Goal: Task Accomplishment & Management: Manage account settings

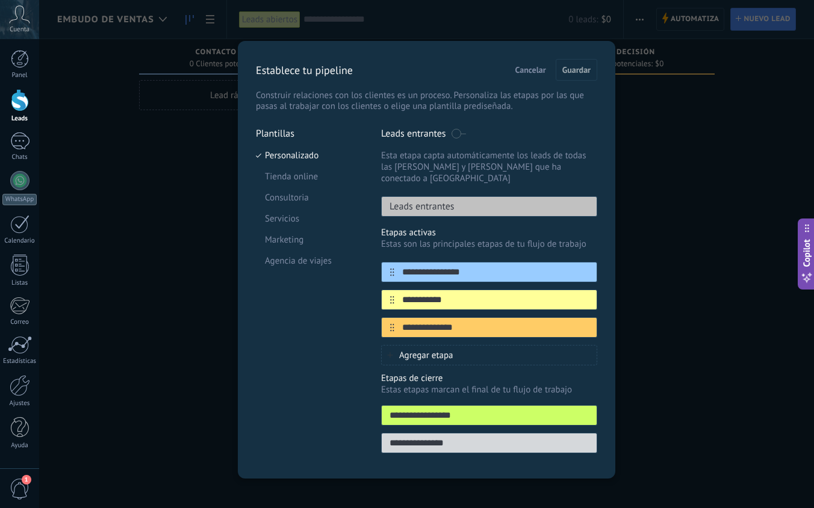
click at [530, 72] on span "Cancelar" at bounding box center [531, 70] width 31 height 8
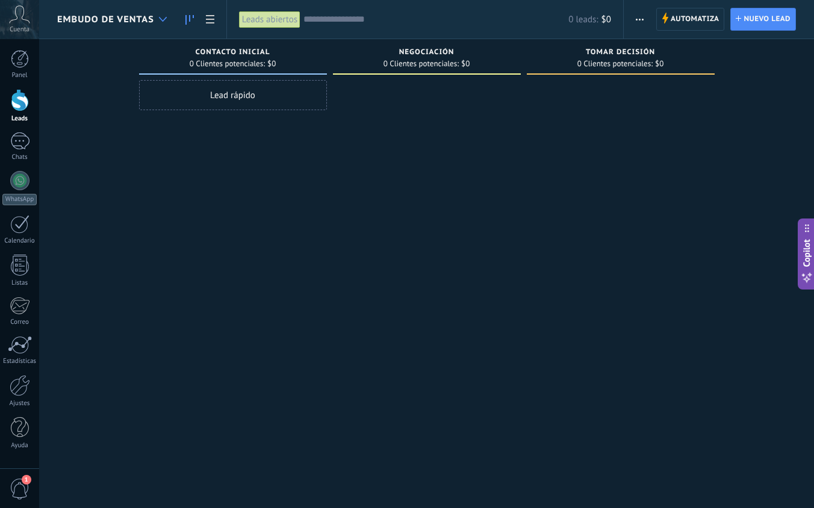
click at [169, 17] on div at bounding box center [163, 19] width 20 height 23
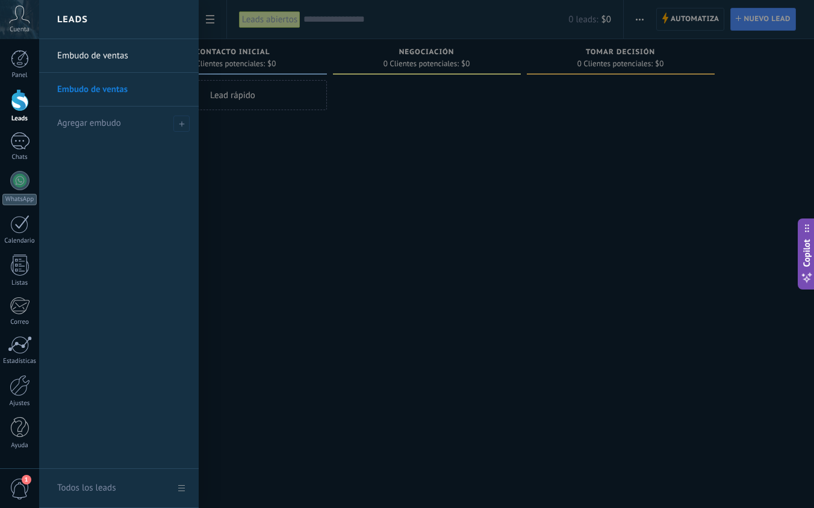
click at [184, 489] on link "Todos los leads" at bounding box center [119, 488] width 160 height 39
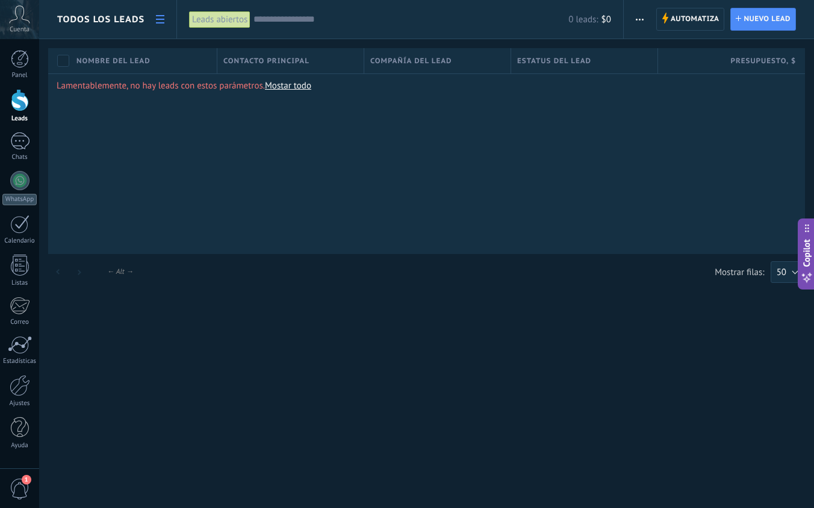
click at [151, 14] on link at bounding box center [160, 19] width 20 height 23
click at [161, 20] on use at bounding box center [160, 19] width 8 height 8
click at [29, 60] on link "Panel" at bounding box center [19, 65] width 39 height 30
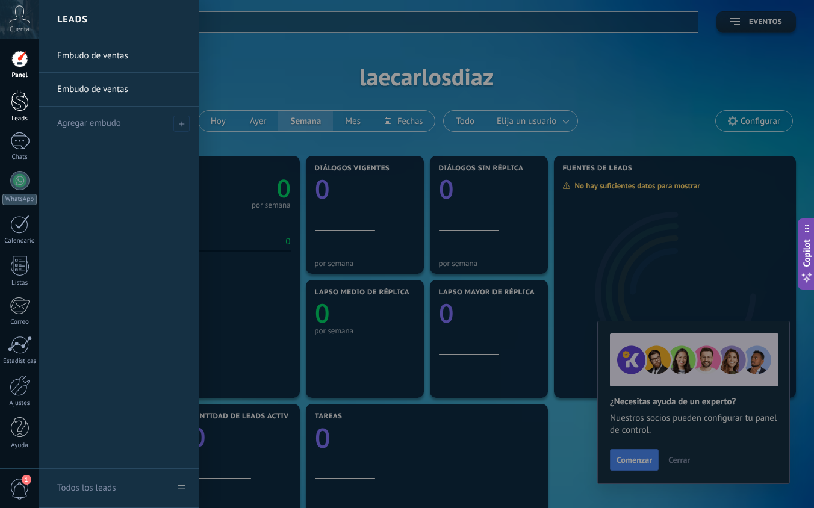
click at [23, 99] on div at bounding box center [20, 100] width 18 height 22
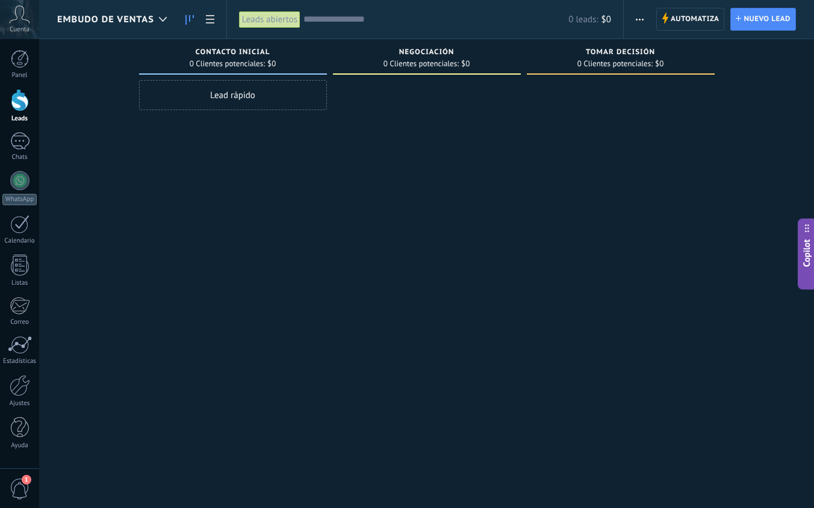
click at [643, 19] on use "button" at bounding box center [640, 20] width 8 height 2
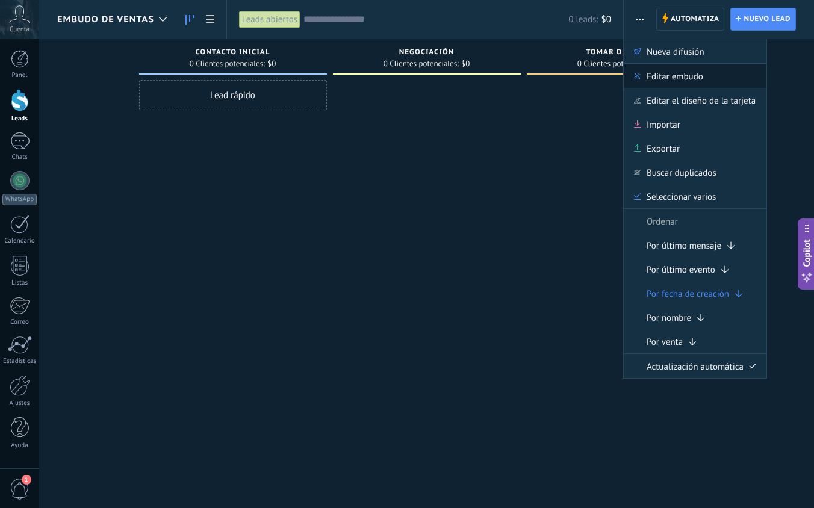
click at [695, 76] on span "Editar embudo" at bounding box center [675, 76] width 57 height 24
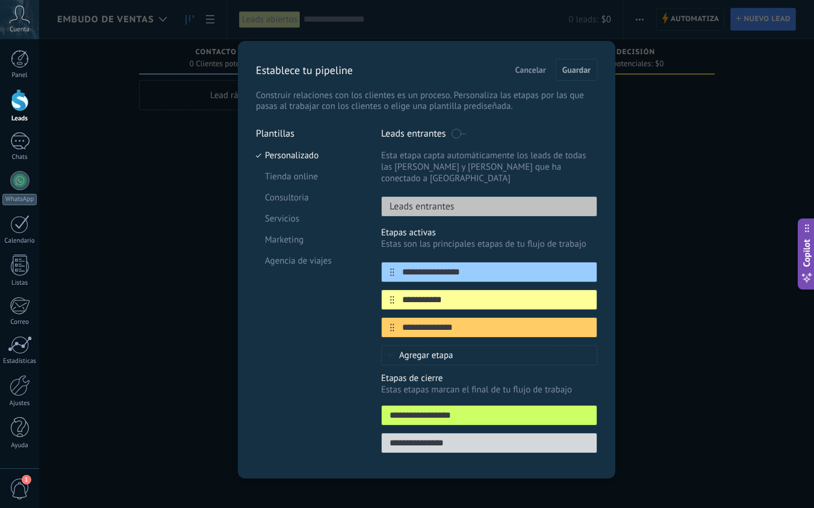
click at [527, 75] on button "Cancelar" at bounding box center [531, 70] width 42 height 18
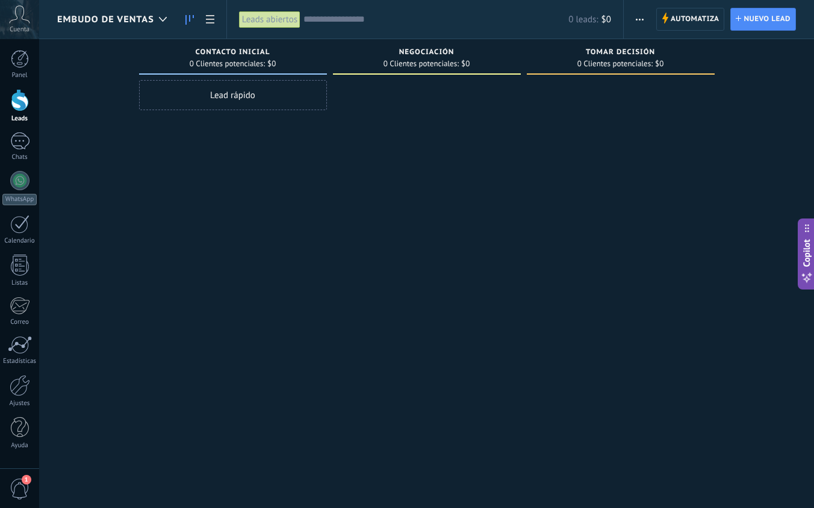
click at [146, 12] on div "Embudo de ventas" at bounding box center [115, 19] width 116 height 39
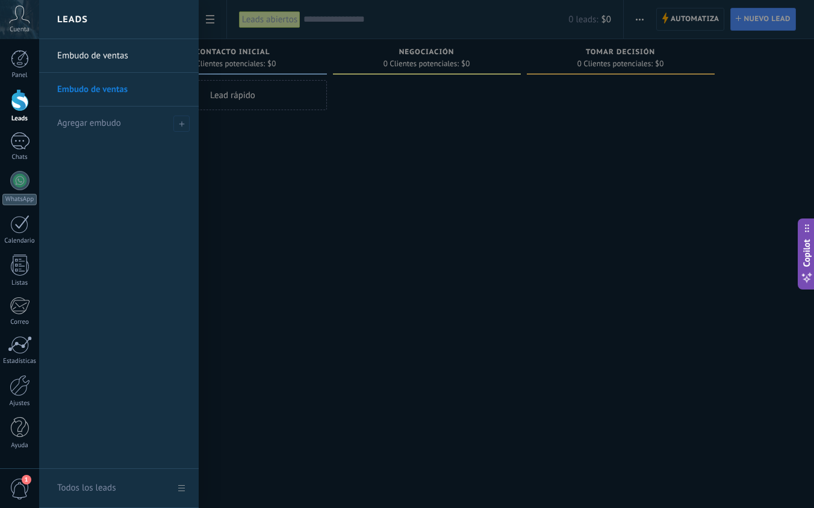
click at [126, 53] on link "Embudo de ventas" at bounding box center [122, 56] width 130 height 34
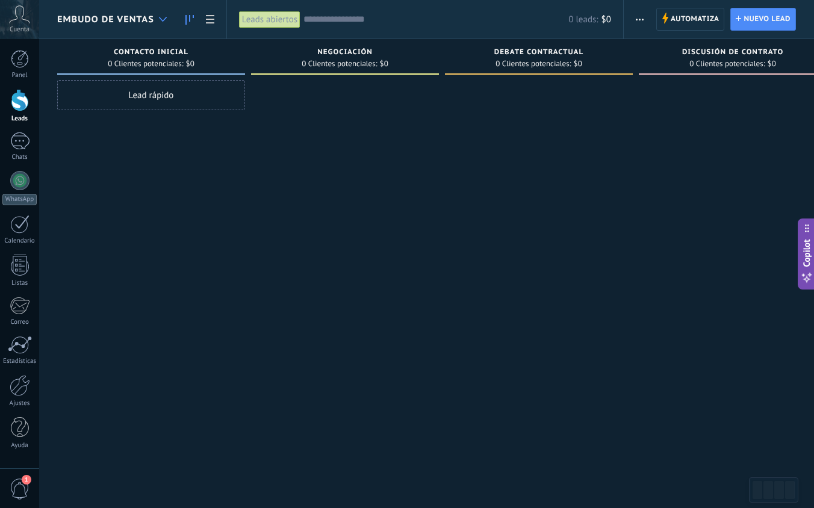
click at [164, 23] on div at bounding box center [163, 19] width 20 height 23
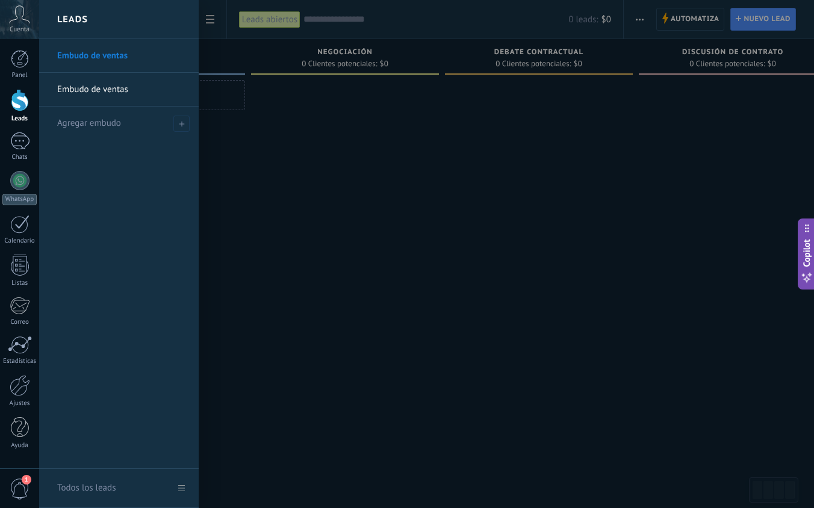
click at [180, 484] on link "Todos los leads" at bounding box center [119, 488] width 160 height 39
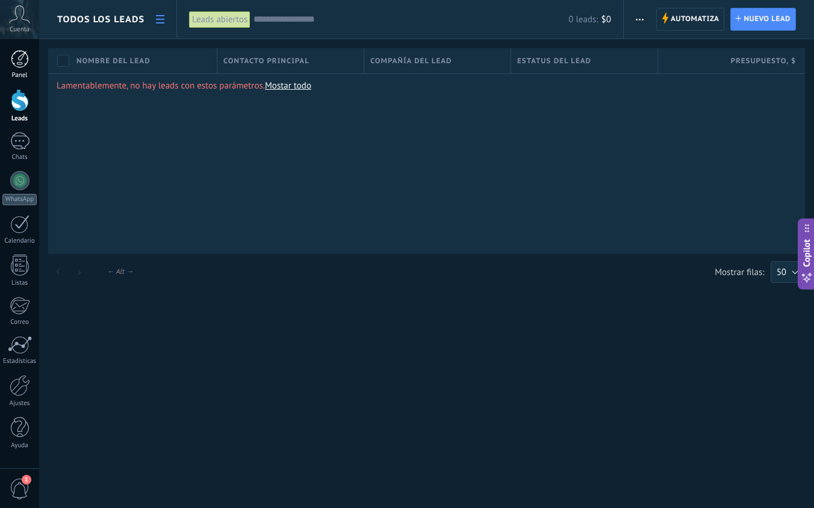
click at [23, 67] on div at bounding box center [20, 59] width 18 height 18
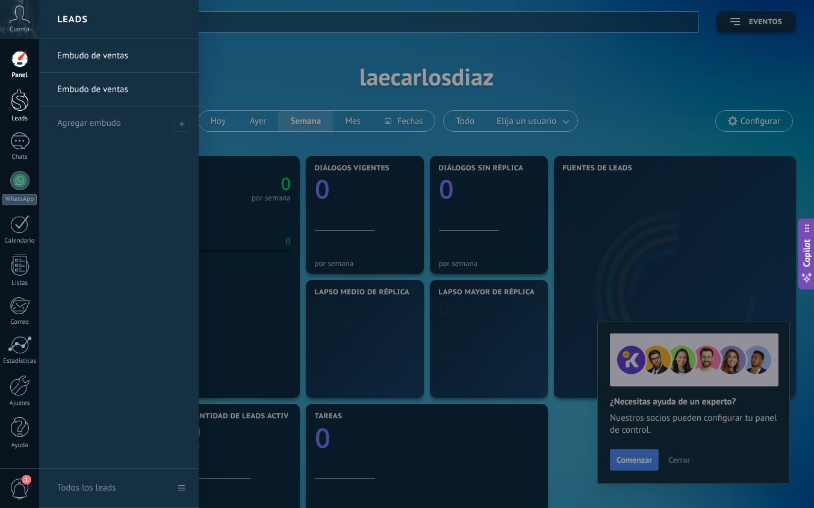
click at [23, 114] on link "Leads" at bounding box center [19, 106] width 39 height 34
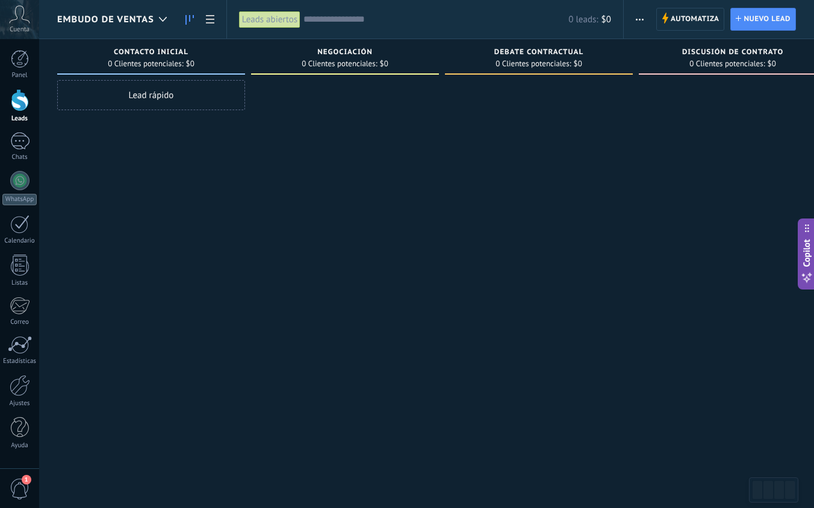
click at [152, 21] on span "Embudo de ventas" at bounding box center [105, 19] width 97 height 11
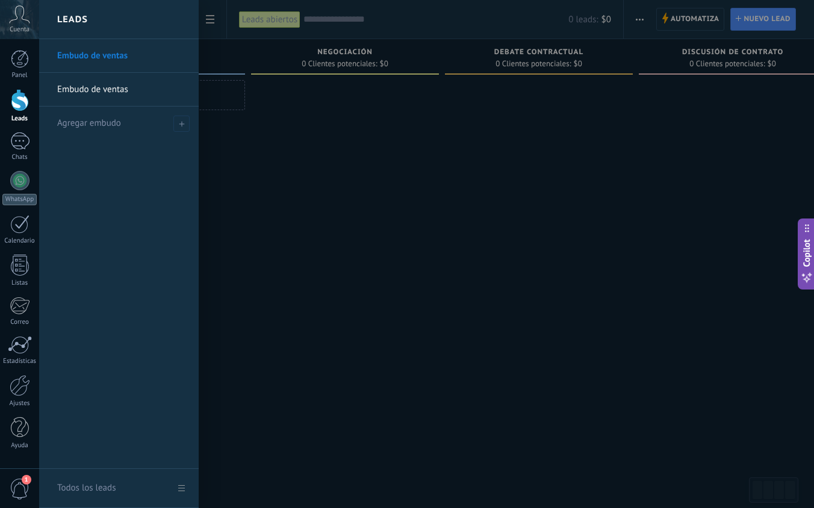
click at [131, 90] on link "Embudo de ventas" at bounding box center [122, 90] width 130 height 34
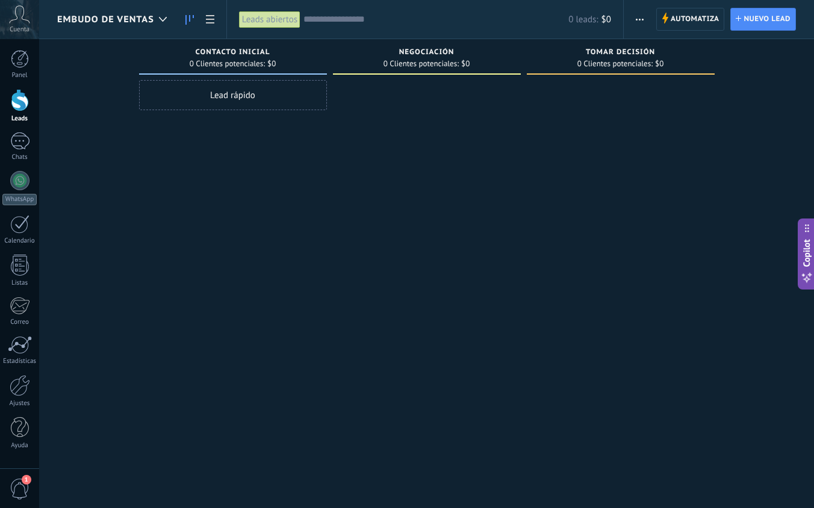
click at [640, 14] on span "button" at bounding box center [640, 19] width 8 height 23
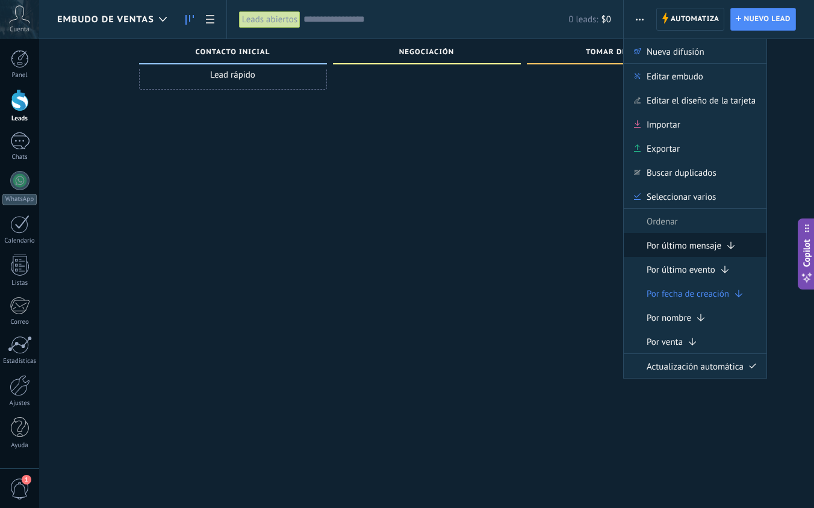
scroll to position [20, 0]
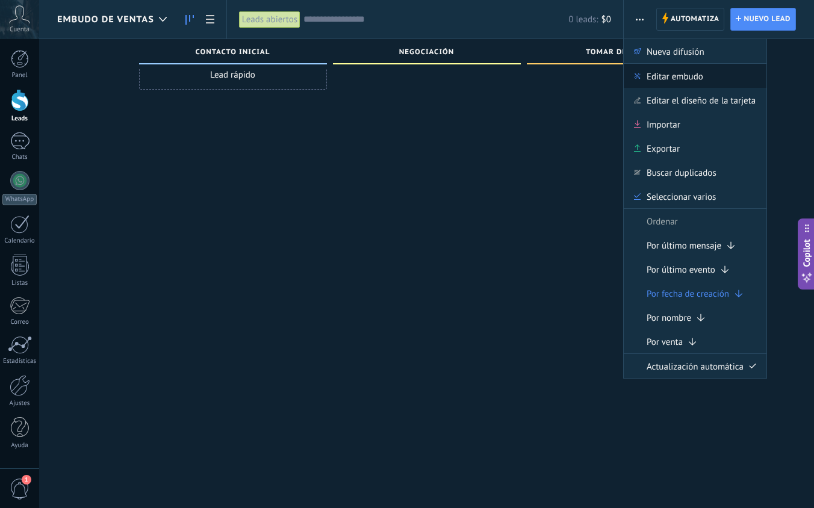
click at [700, 78] on span "Editar embudo" at bounding box center [675, 76] width 57 height 24
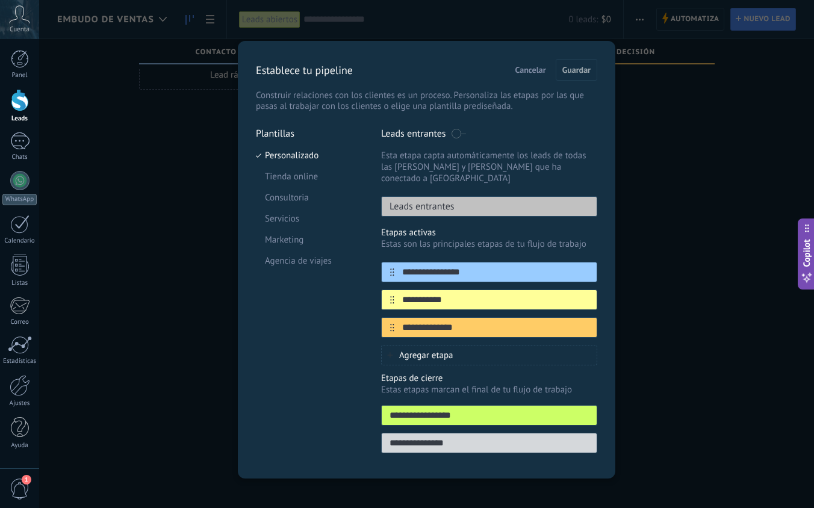
click at [524, 70] on span "Cancelar" at bounding box center [531, 70] width 31 height 8
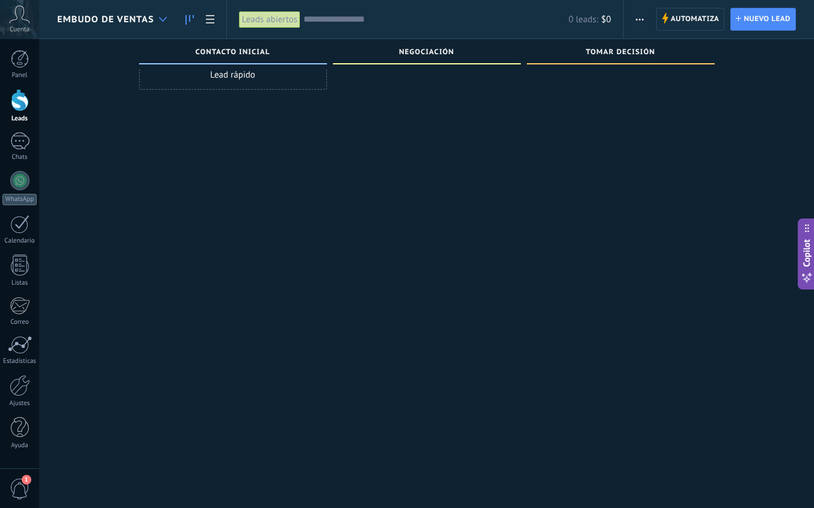
click at [159, 16] on div at bounding box center [163, 19] width 20 height 23
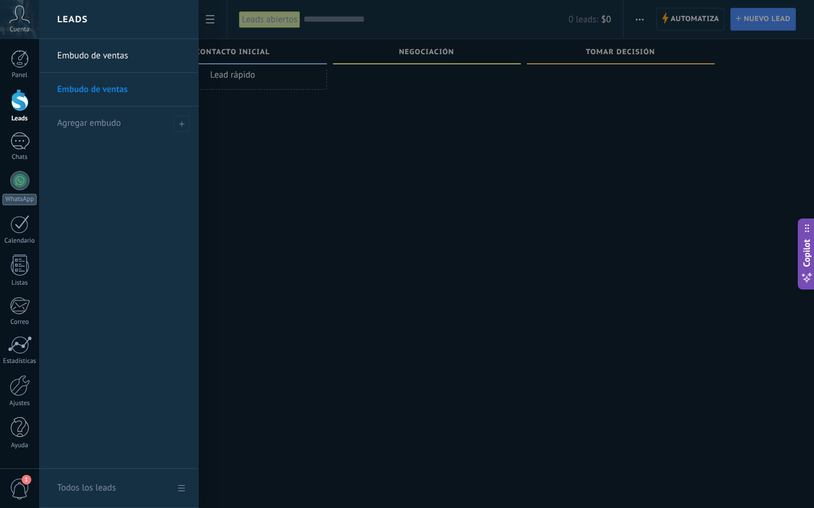
click at [239, 162] on div at bounding box center [446, 254] width 814 height 508
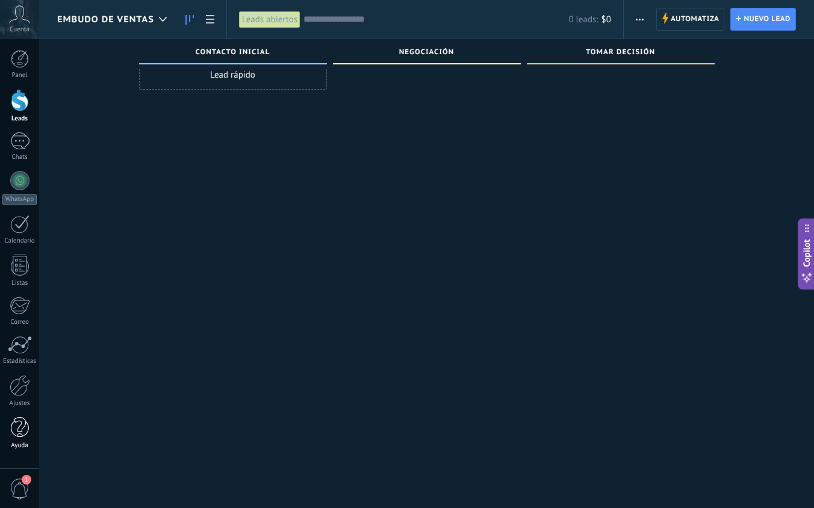
click at [21, 425] on div at bounding box center [20, 427] width 18 height 21
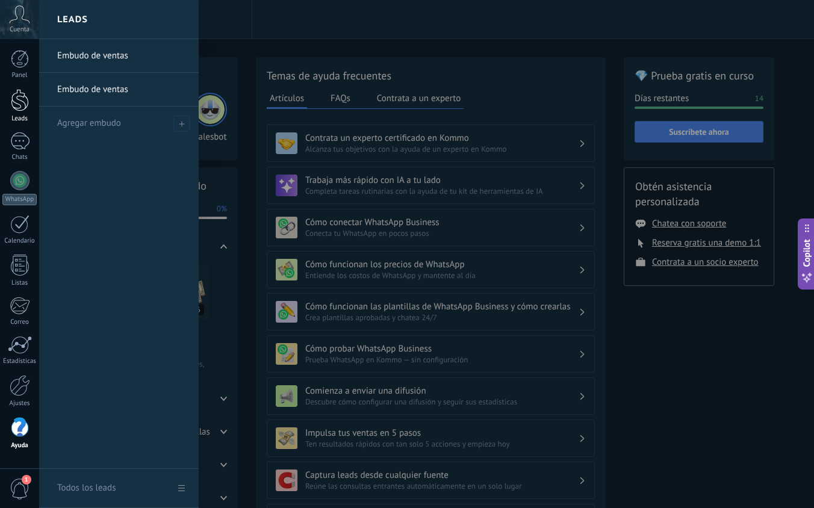
click at [21, 105] on div at bounding box center [20, 100] width 18 height 22
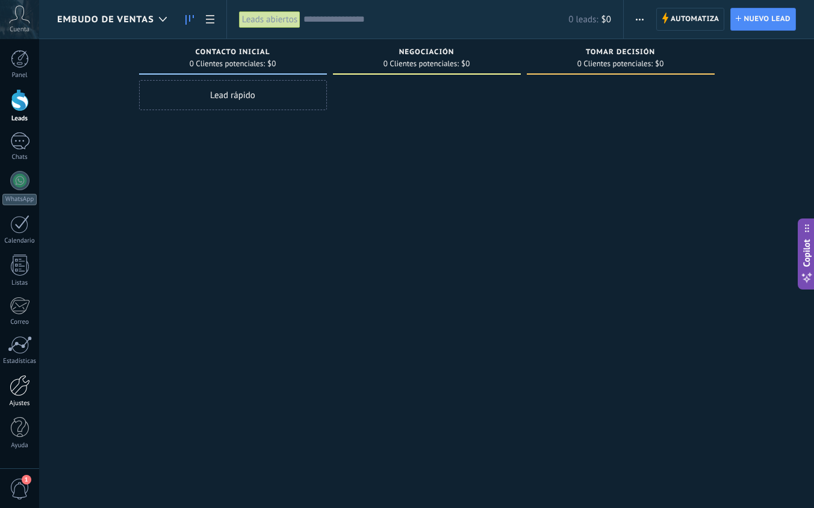
click at [28, 377] on div at bounding box center [20, 385] width 20 height 21
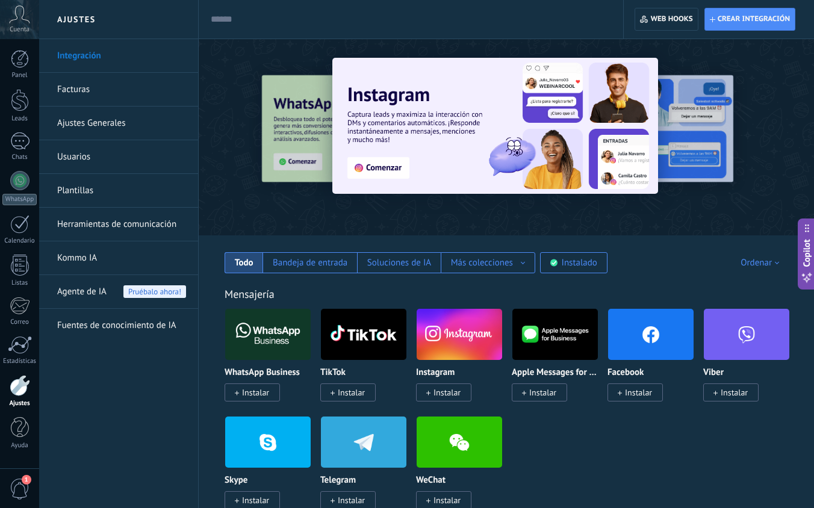
click at [133, 137] on link "Ajustes Generales" at bounding box center [121, 124] width 129 height 34
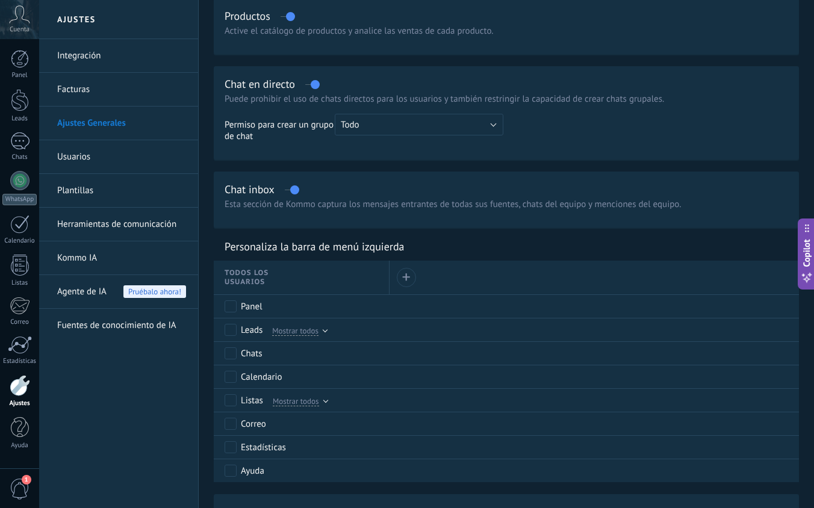
scroll to position [373, 0]
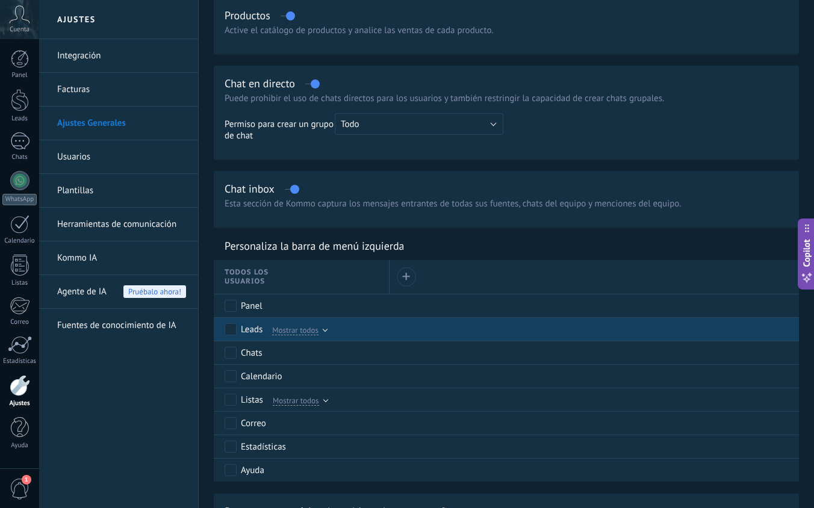
click at [325, 334] on div at bounding box center [325, 331] width 4 height 7
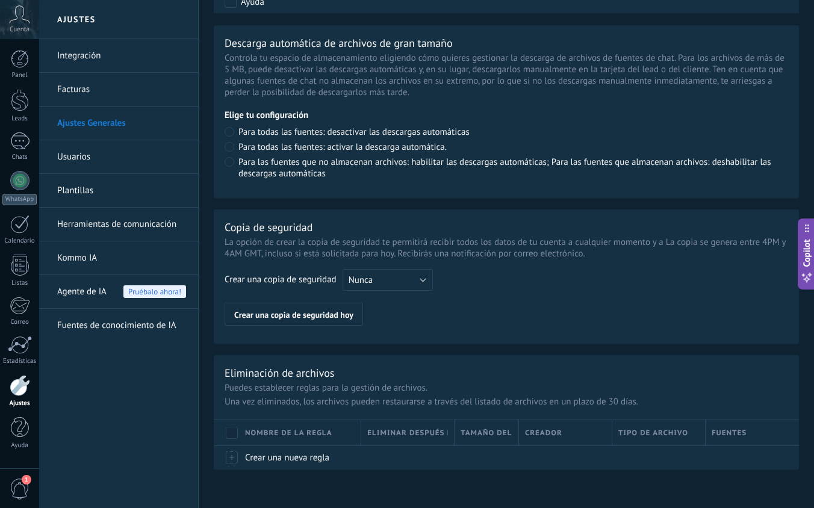
scroll to position [889, 0]
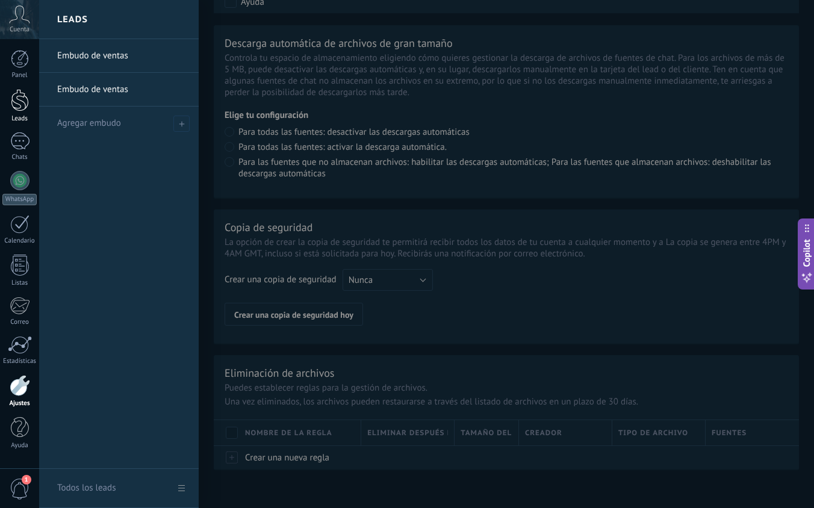
click at [11, 91] on div at bounding box center [20, 100] width 18 height 22
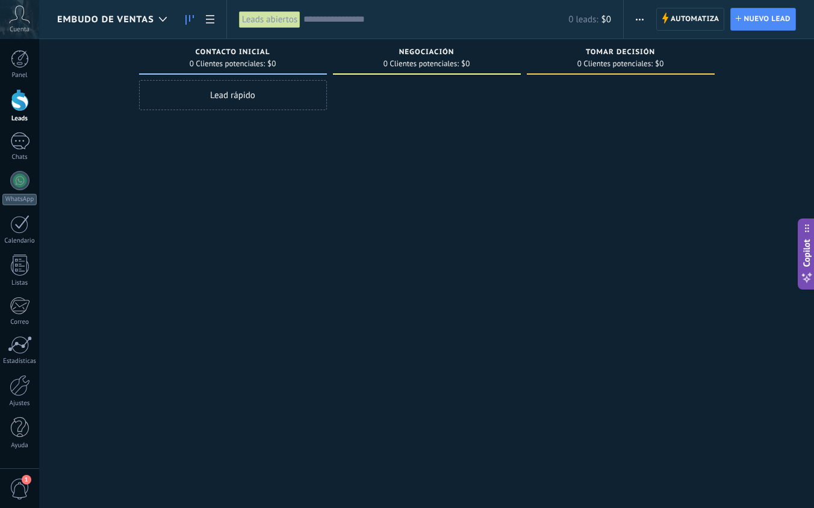
click at [644, 22] on span "button" at bounding box center [640, 19] width 8 height 23
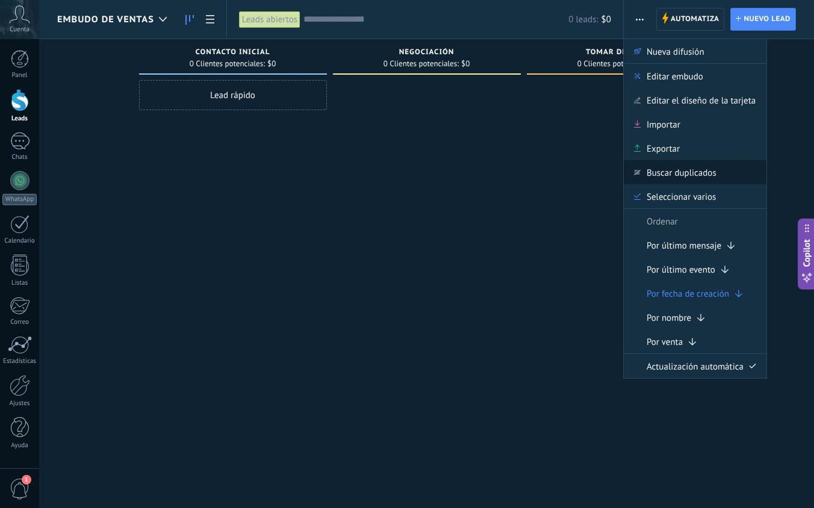
click at [700, 167] on span "Buscar duplicados" at bounding box center [682, 172] width 70 height 24
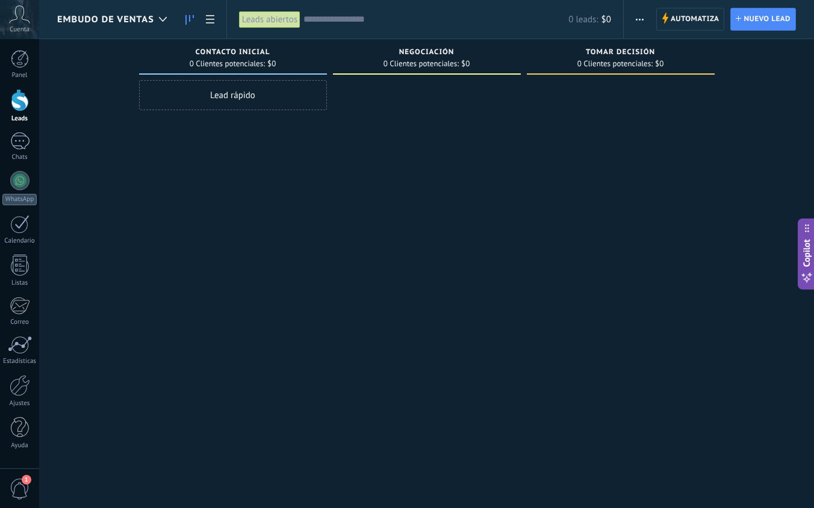
click at [646, 20] on button "button" at bounding box center [639, 19] width 17 height 23
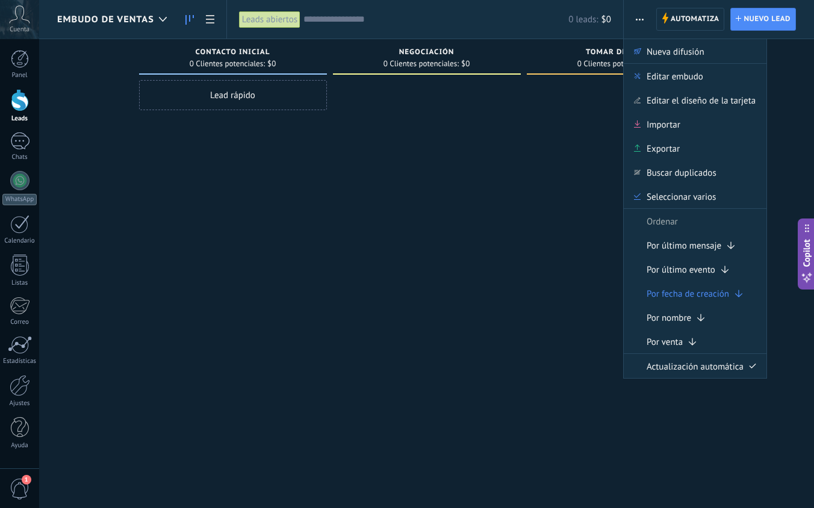
click at [488, 136] on div at bounding box center [427, 255] width 188 height 351
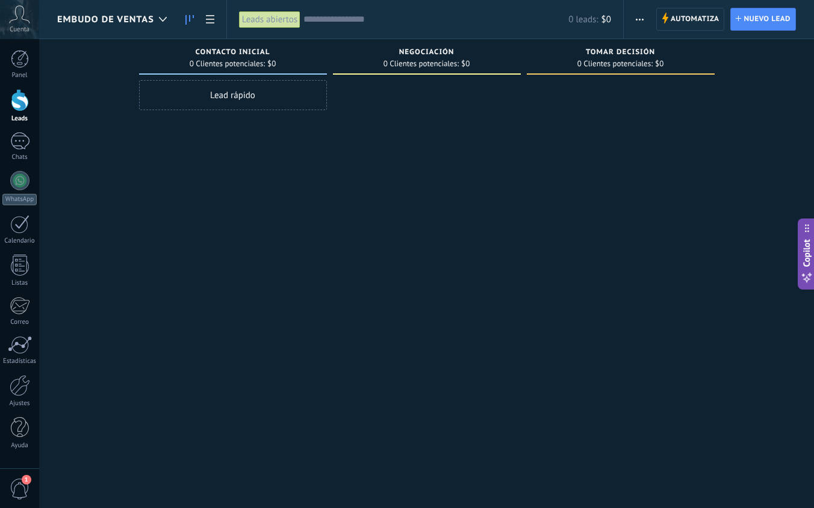
click at [284, 263] on div "Lead rápido" at bounding box center [233, 255] width 188 height 351
click at [165, 17] on icon at bounding box center [163, 19] width 8 height 5
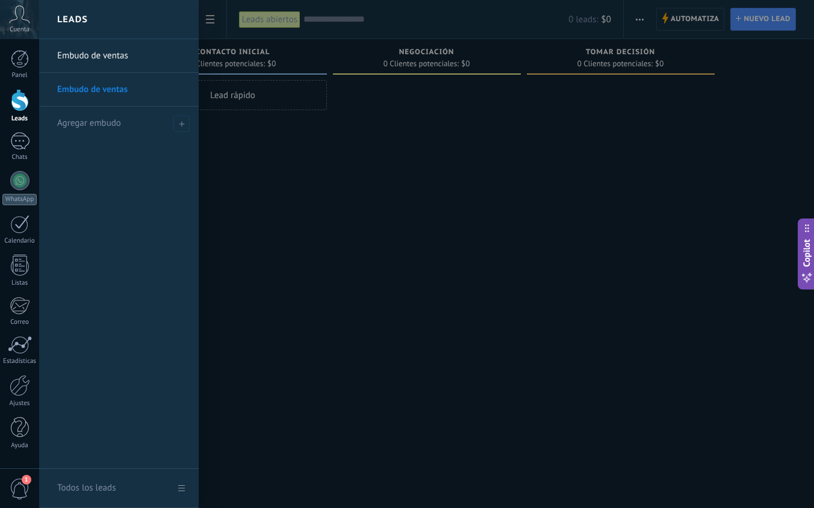
click at [118, 55] on link "Embudo de ventas" at bounding box center [122, 56] width 130 height 34
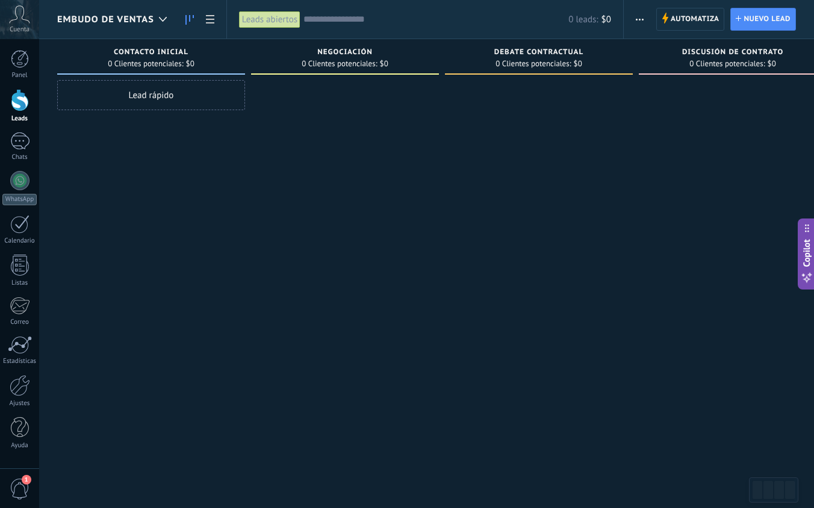
click at [644, 17] on span "button" at bounding box center [640, 19] width 8 height 23
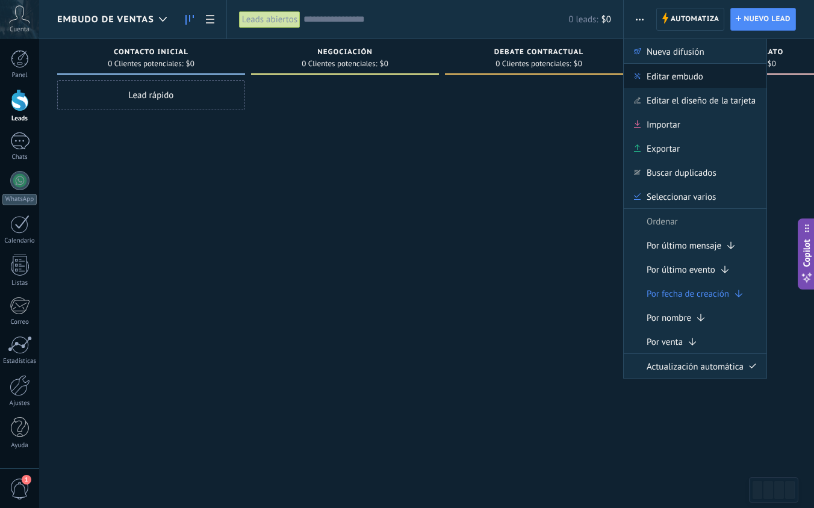
click at [671, 79] on span "Editar embudo" at bounding box center [675, 76] width 57 height 24
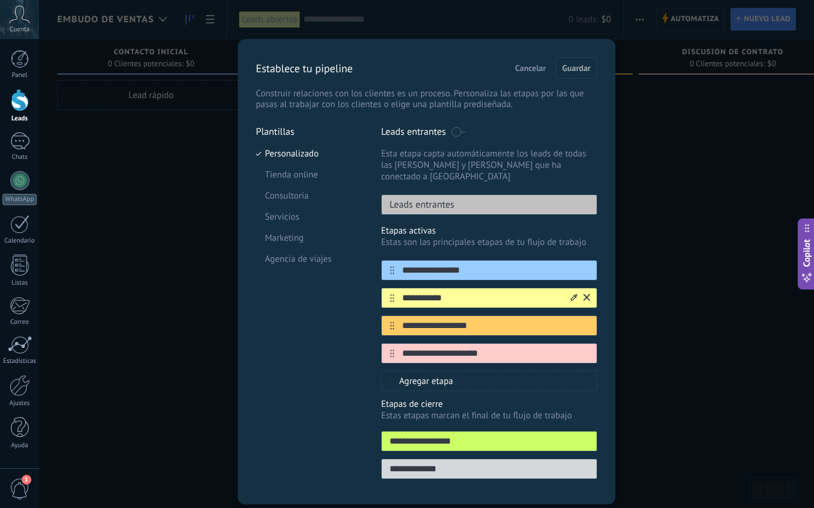
click at [445, 292] on input "**********" at bounding box center [482, 298] width 175 height 13
type input "**********"
click at [571, 294] on icon at bounding box center [574, 297] width 7 height 7
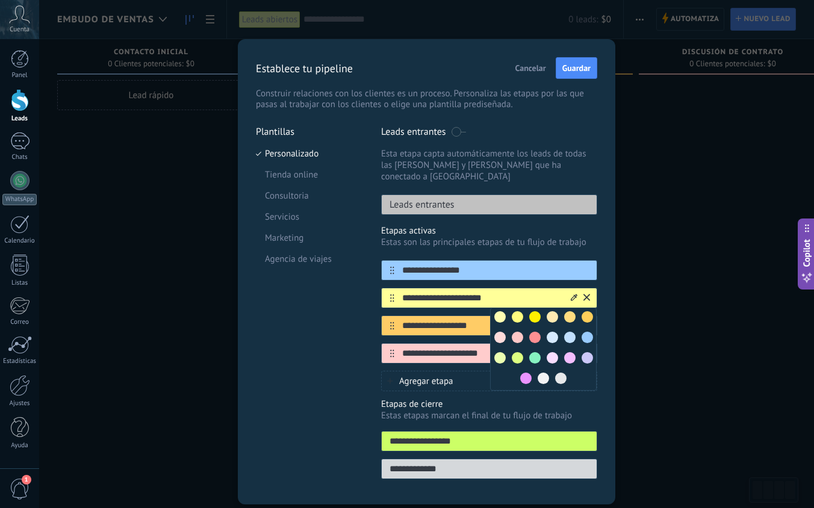
click at [530, 332] on span at bounding box center [535, 337] width 11 height 11
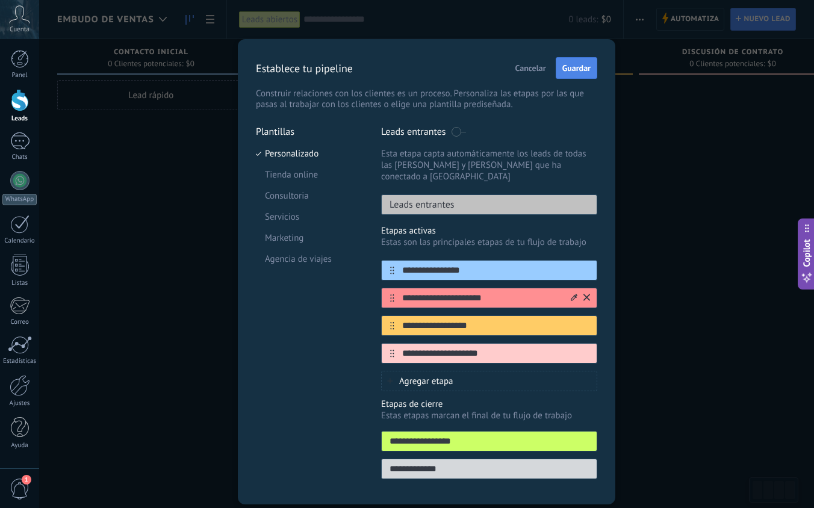
click at [575, 70] on span "Guardar" at bounding box center [577, 68] width 28 height 8
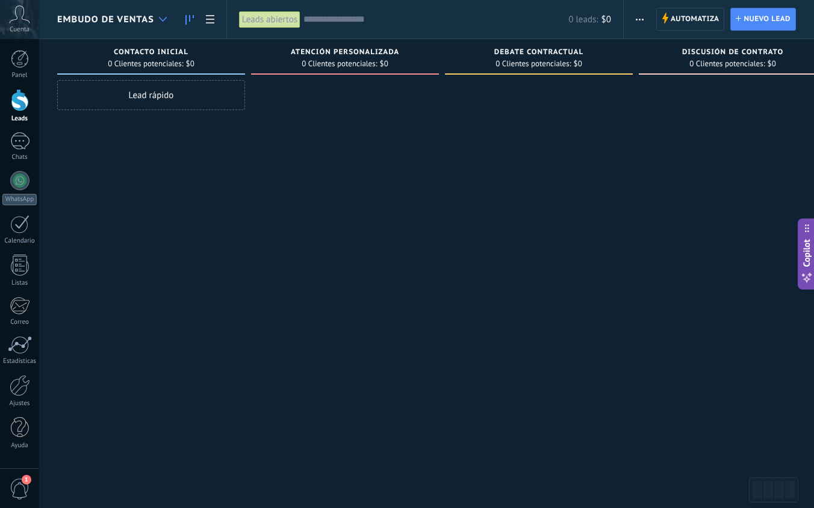
click at [173, 19] on div at bounding box center [163, 19] width 20 height 23
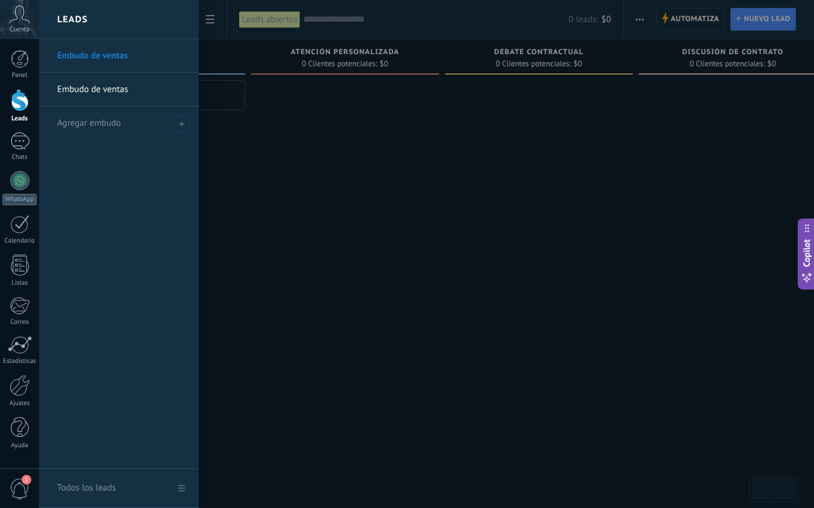
click at [130, 93] on link "Embudo de ventas" at bounding box center [122, 90] width 130 height 34
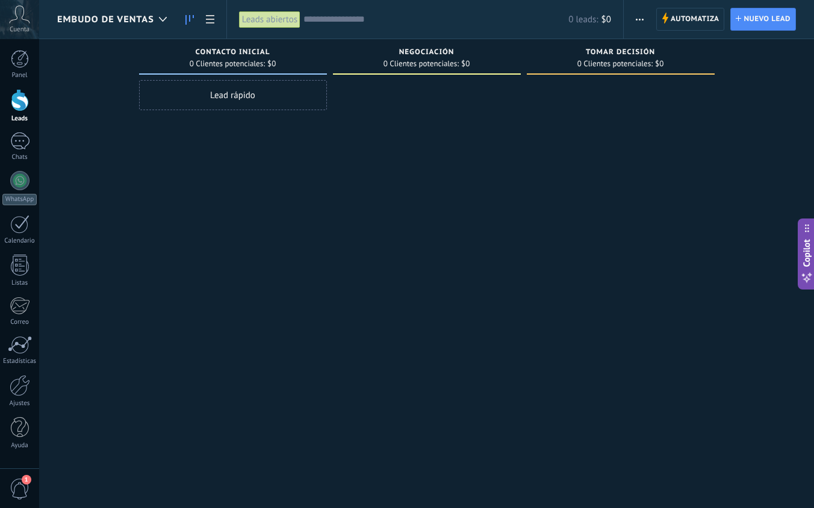
click at [641, 21] on span "button" at bounding box center [640, 19] width 8 height 23
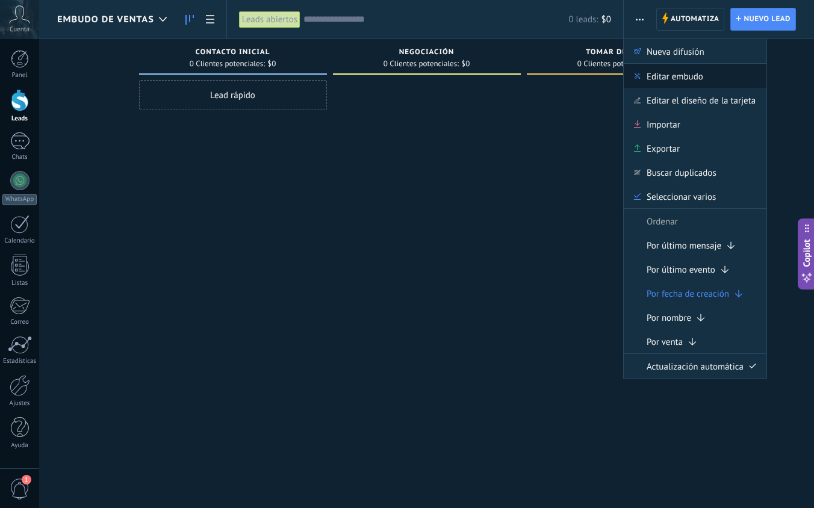
click at [690, 73] on span "Editar embudo" at bounding box center [675, 76] width 57 height 24
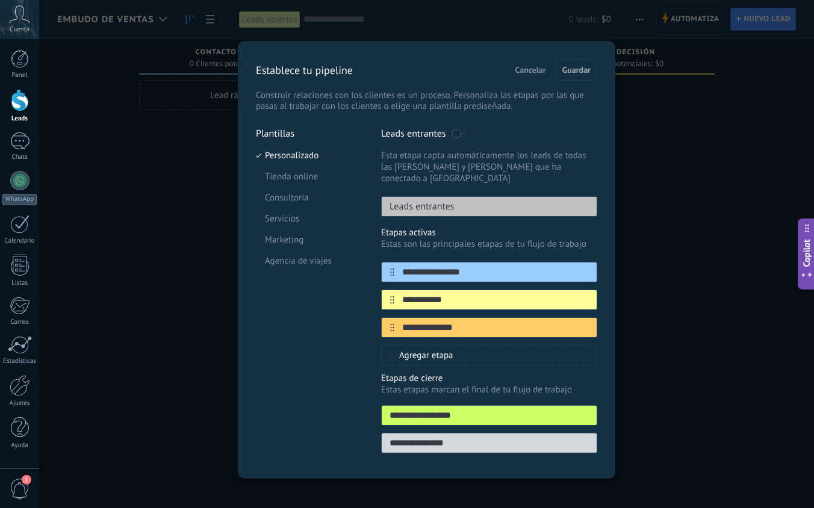
click at [461, 136] on span at bounding box center [458, 134] width 15 height 10
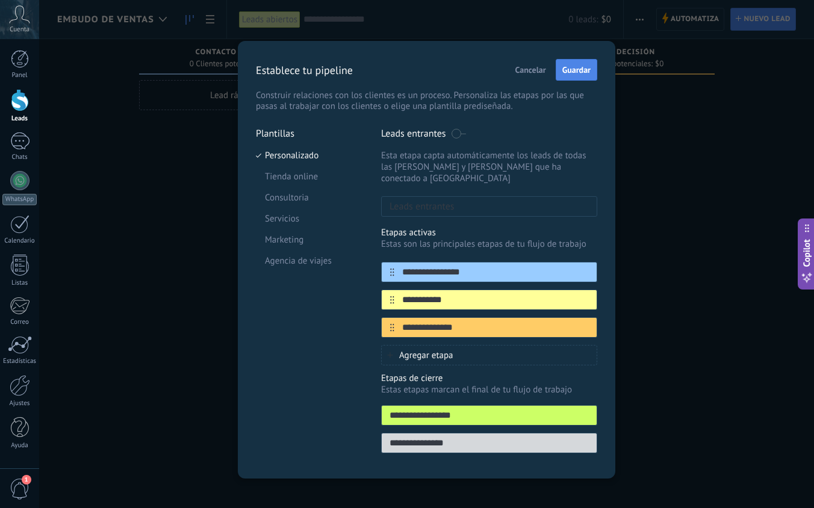
click at [584, 80] on button "Guardar" at bounding box center [577, 70] width 42 height 22
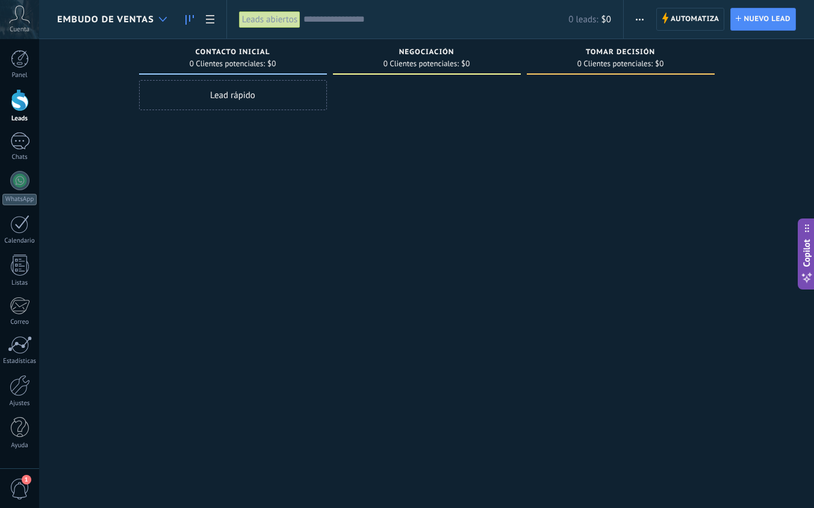
click at [173, 20] on div at bounding box center [163, 19] width 20 height 23
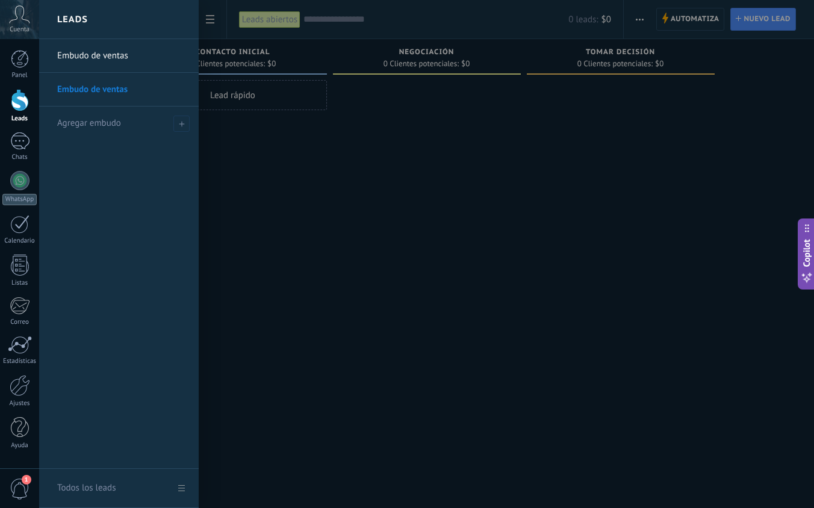
click at [139, 57] on link "Embudo de ventas" at bounding box center [122, 56] width 130 height 34
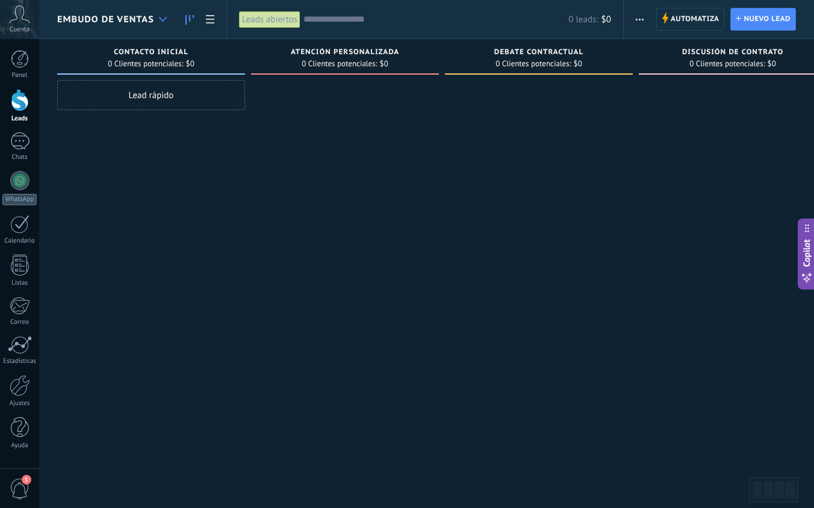
click at [164, 25] on div at bounding box center [163, 19] width 20 height 23
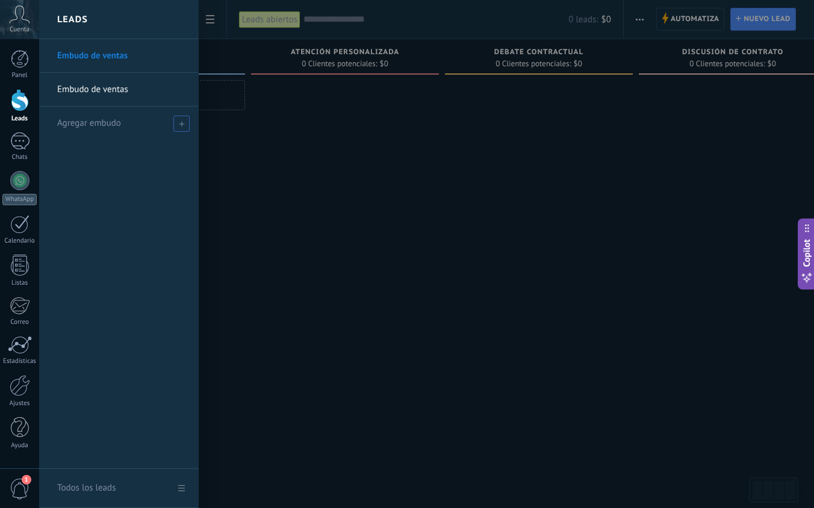
click at [183, 127] on span at bounding box center [181, 124] width 16 height 16
click at [185, 94] on link "Embudo de ventas" at bounding box center [122, 90] width 130 height 34
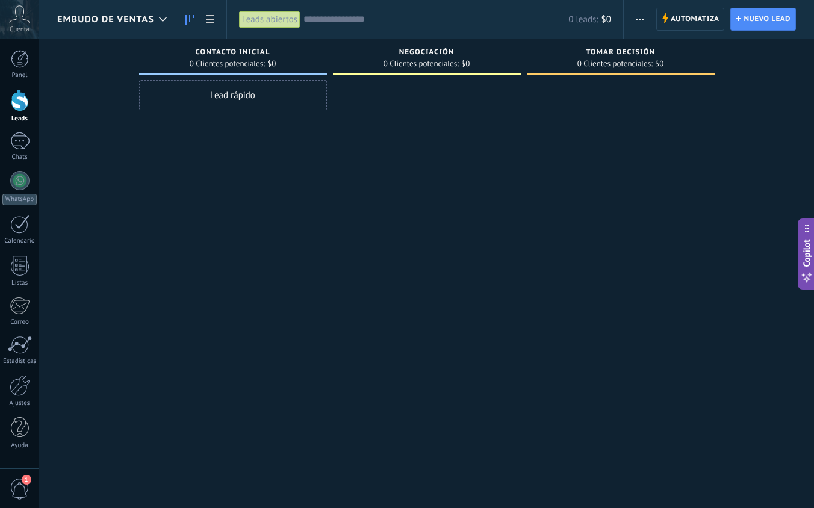
click at [642, 20] on icon "button" at bounding box center [640, 20] width 8 height 2
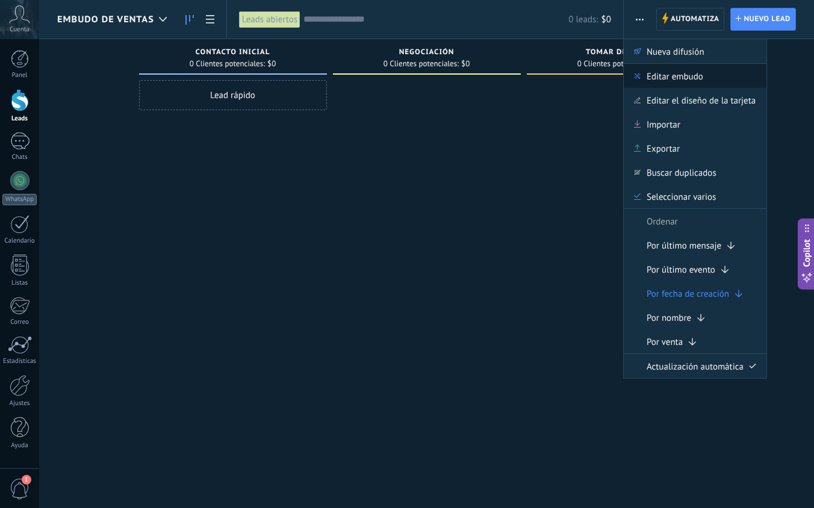
click at [657, 83] on span "Editar embudo" at bounding box center [675, 76] width 57 height 24
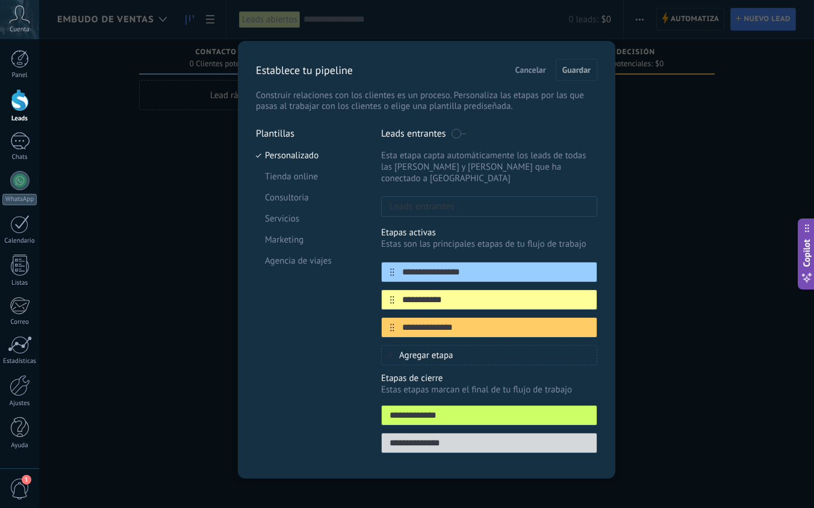
click at [540, 66] on span "Cancelar" at bounding box center [531, 70] width 31 height 8
